Goal: Entertainment & Leisure: Consume media (video, audio)

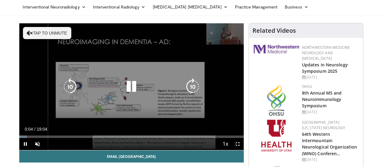
scroll to position [30, 0]
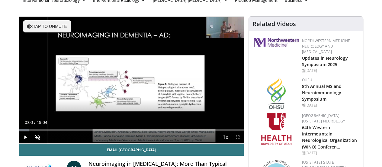
drag, startPoint x: 5, startPoint y: 140, endPoint x: 0, endPoint y: 142, distance: 5.0
click at [242, 143] on span "Video Player" at bounding box center [238, 137] width 12 height 12
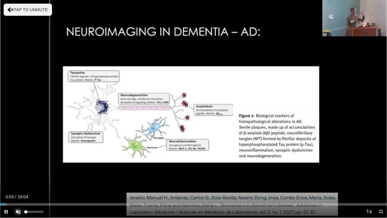
click at [17, 166] on span "Video Player" at bounding box center [18, 211] width 12 height 12
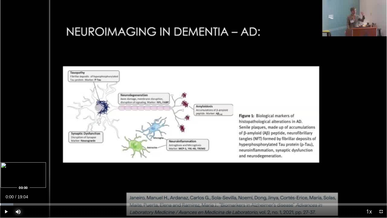
click at [0, 166] on div "Loaded : 3.46% 00:00 00:00" at bounding box center [193, 203] width 387 height 6
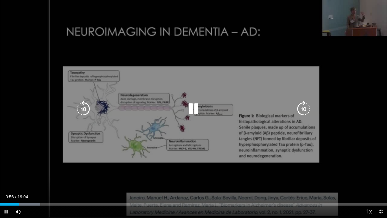
click at [193, 108] on icon "Video Player" at bounding box center [193, 108] width 17 height 17
click at [191, 107] on icon "Video Player" at bounding box center [193, 108] width 17 height 17
click at [190, 106] on icon "Video Player" at bounding box center [193, 108] width 17 height 17
click at [184, 111] on div "Video Player" at bounding box center [193, 109] width 232 height 12
click at [193, 108] on icon "Video Player" at bounding box center [193, 108] width 17 height 17
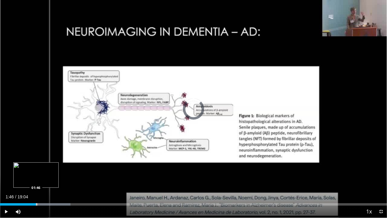
click at [36, 166] on div "Loaded : 18.19% 01:46 01:46" at bounding box center [193, 203] width 387 height 6
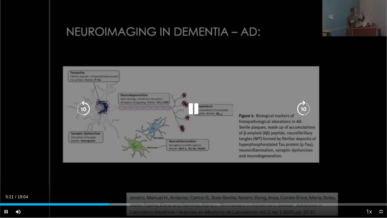
click at [195, 102] on icon "Video Player" at bounding box center [193, 108] width 17 height 17
click at [194, 108] on icon "Video Player" at bounding box center [193, 108] width 17 height 17
click at [193, 111] on icon "Video Player" at bounding box center [193, 108] width 17 height 17
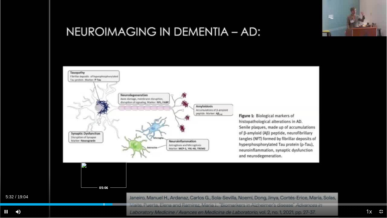
click at [103, 166] on div "Loaded : 34.65% 05:32 05:06" at bounding box center [193, 204] width 387 height 2
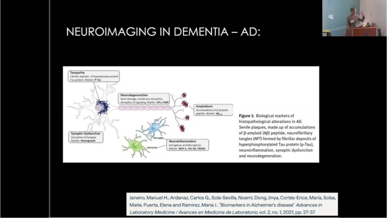
click at [98, 166] on video-js "**********" at bounding box center [193, 109] width 387 height 218
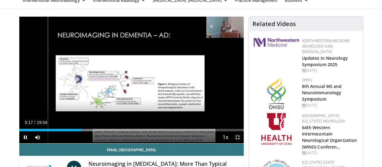
click at [244, 143] on span "Video Player" at bounding box center [238, 137] width 12 height 12
click at [243, 143] on span "Video Player" at bounding box center [238, 137] width 12 height 12
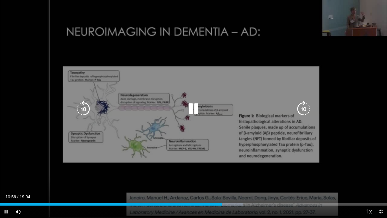
click at [209, 57] on div "10 seconds Tap to unmute" at bounding box center [193, 108] width 387 height 217
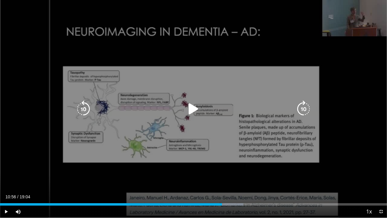
click at [209, 57] on div "10 seconds Tap to unmute" at bounding box center [193, 108] width 387 height 217
